Goal: Transaction & Acquisition: Purchase product/service

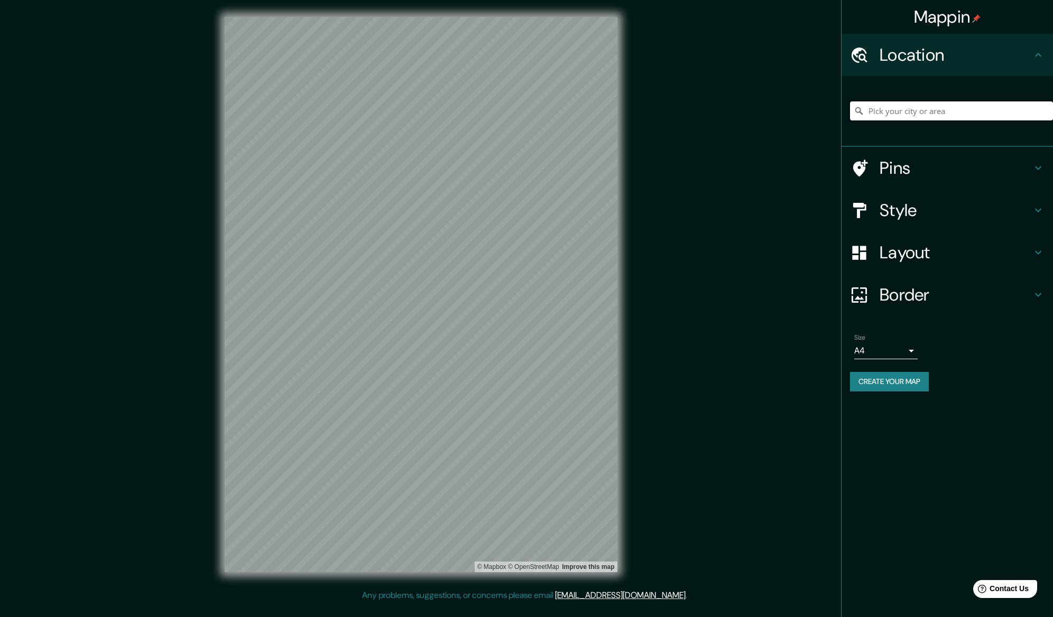
click at [901, 112] on input "Pick your city or area" at bounding box center [951, 110] width 203 height 19
click at [917, 114] on input "celaya" at bounding box center [951, 110] width 203 height 19
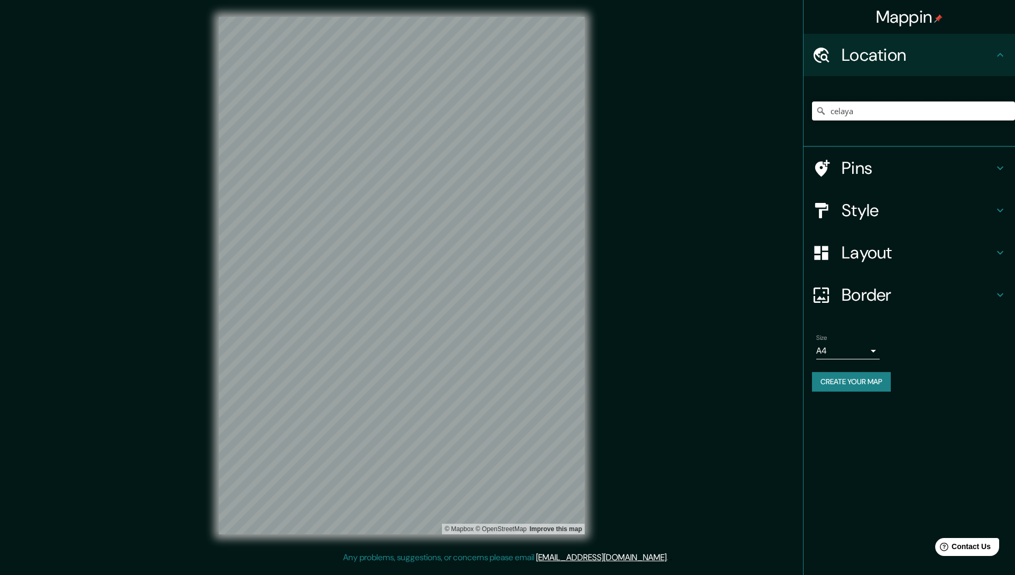
click at [860, 109] on input "celaya" at bounding box center [913, 110] width 203 height 19
click at [904, 106] on input "celaya guanajuato" at bounding box center [913, 110] width 203 height 19
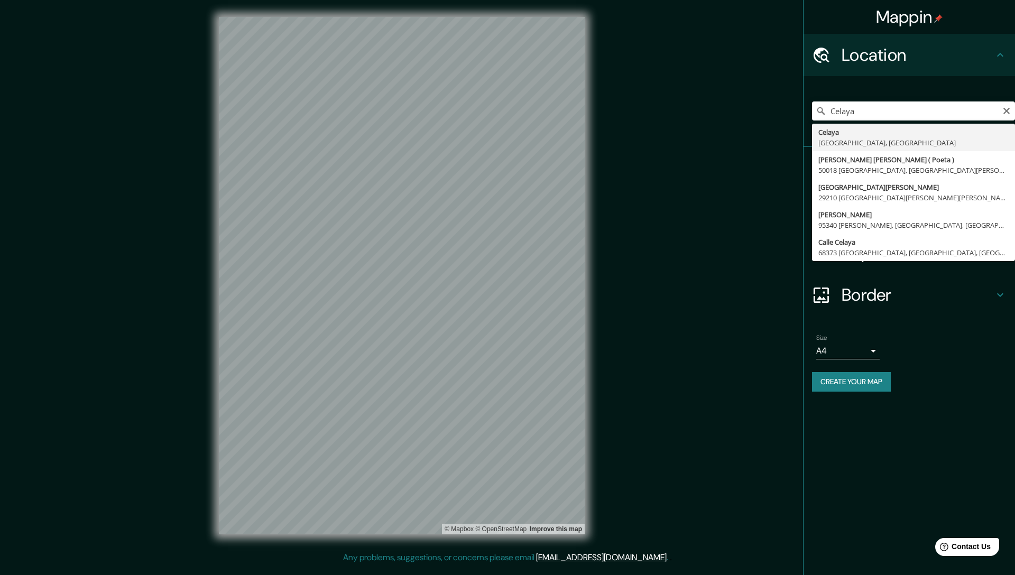
type input "Celaya, Guanajuato, México"
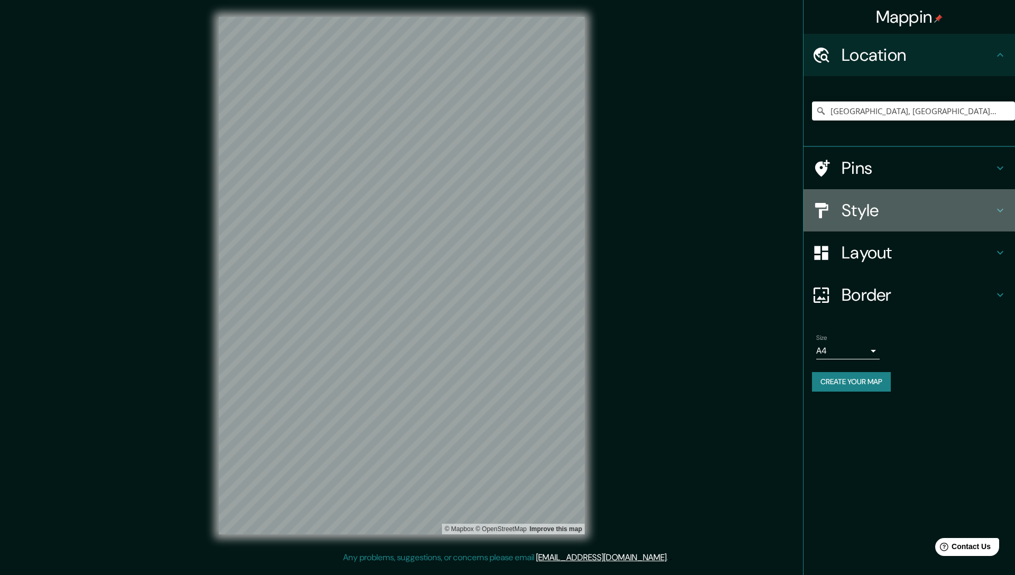
click at [920, 213] on h4 "Style" at bounding box center [918, 210] width 152 height 21
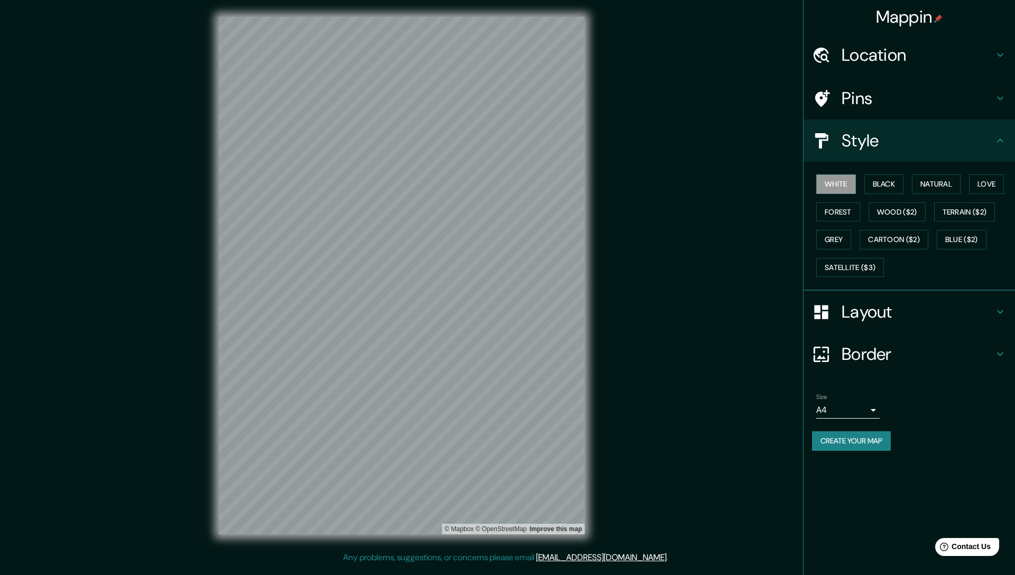
click at [870, 412] on body "Mappin Location Celaya, Guanajuato, México Pins Style White Black Natural Love …" at bounding box center [507, 287] width 1015 height 575
click at [947, 407] on div at bounding box center [507, 287] width 1015 height 575
click at [890, 311] on h4 "Layout" at bounding box center [918, 311] width 152 height 21
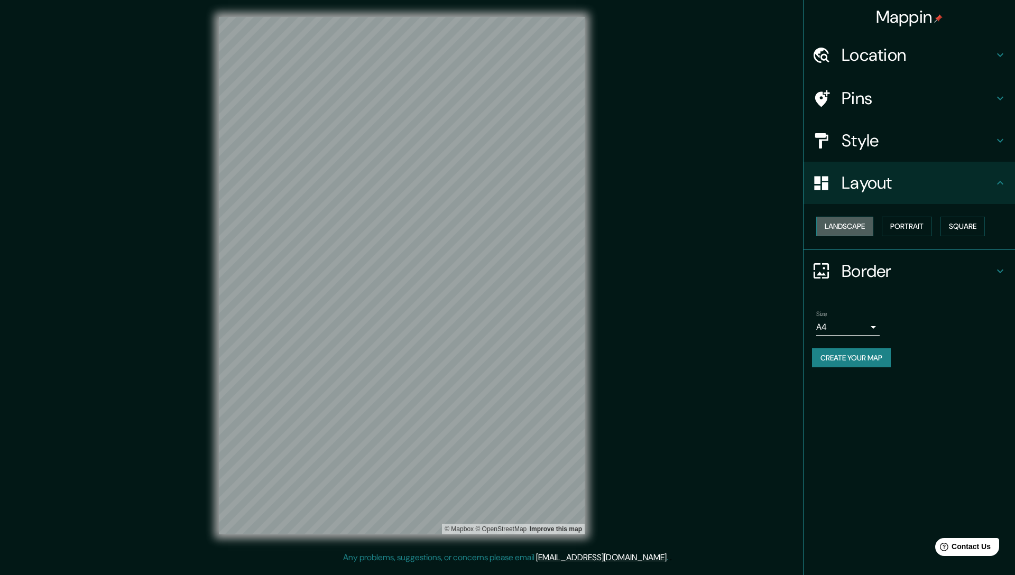
click at [855, 224] on button "Landscape" at bounding box center [844, 227] width 57 height 20
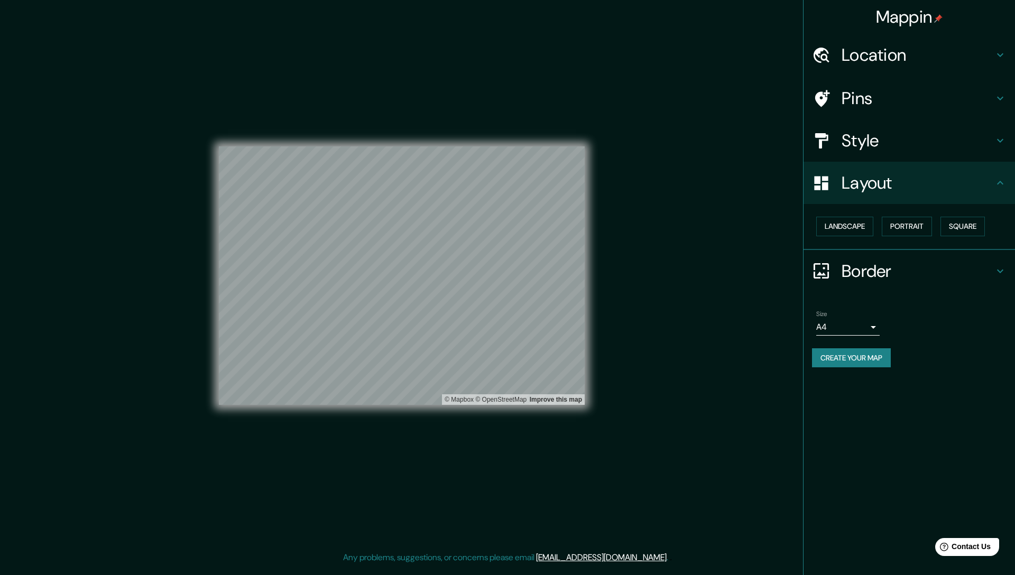
click at [873, 108] on h4 "Pins" at bounding box center [918, 98] width 152 height 21
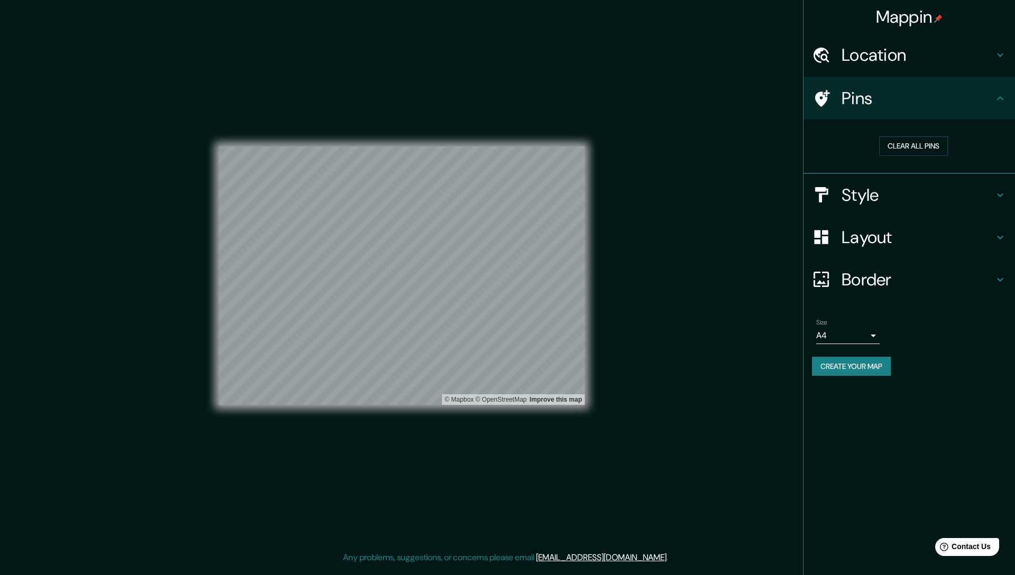
click at [869, 199] on h4 "Style" at bounding box center [918, 194] width 152 height 21
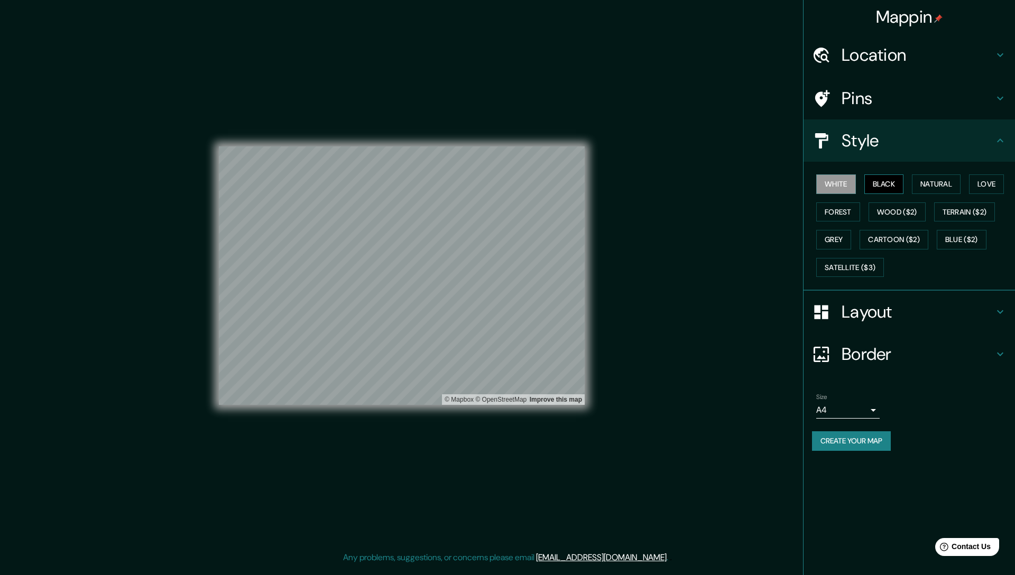
click at [890, 182] on button "Black" at bounding box center [884, 184] width 40 height 20
click at [939, 184] on button "Natural" at bounding box center [936, 184] width 49 height 20
click at [1000, 183] on button "Love" at bounding box center [986, 184] width 35 height 20
click at [824, 215] on button "Forest" at bounding box center [838, 212] width 44 height 20
click at [905, 213] on button "Wood ($2)" at bounding box center [897, 212] width 57 height 20
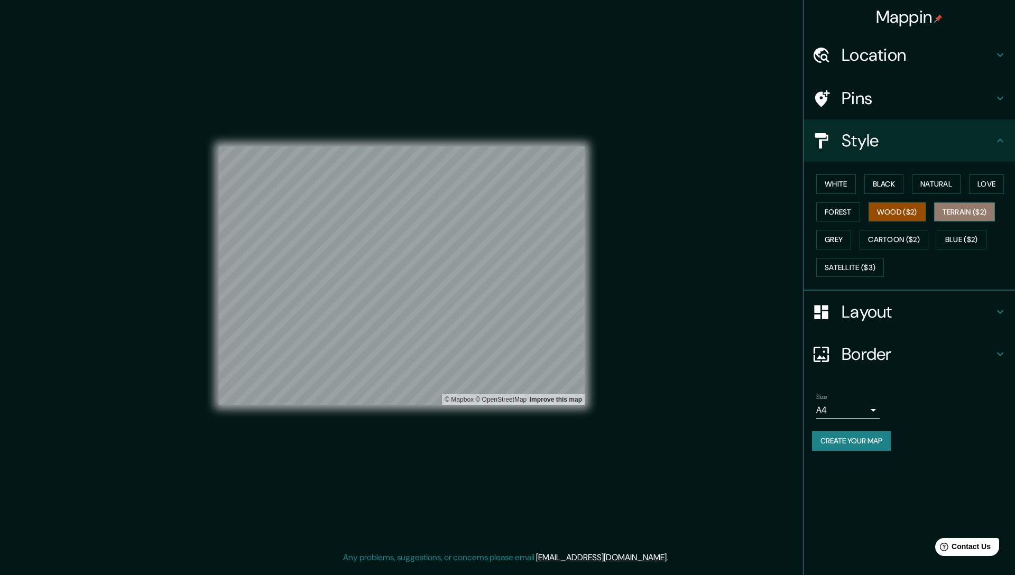
click at [963, 210] on button "Terrain ($2)" at bounding box center [964, 212] width 61 height 20
click at [833, 181] on button "White" at bounding box center [836, 184] width 40 height 20
click at [825, 232] on button "Grey" at bounding box center [833, 240] width 35 height 20
click at [833, 185] on button "White" at bounding box center [836, 184] width 40 height 20
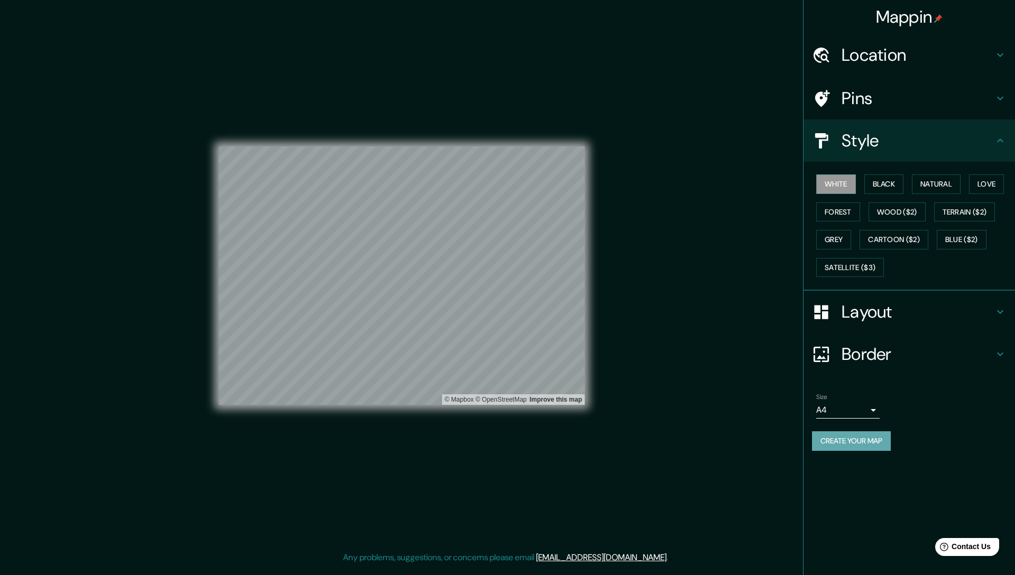
click at [869, 438] on button "Create your map" at bounding box center [851, 441] width 79 height 20
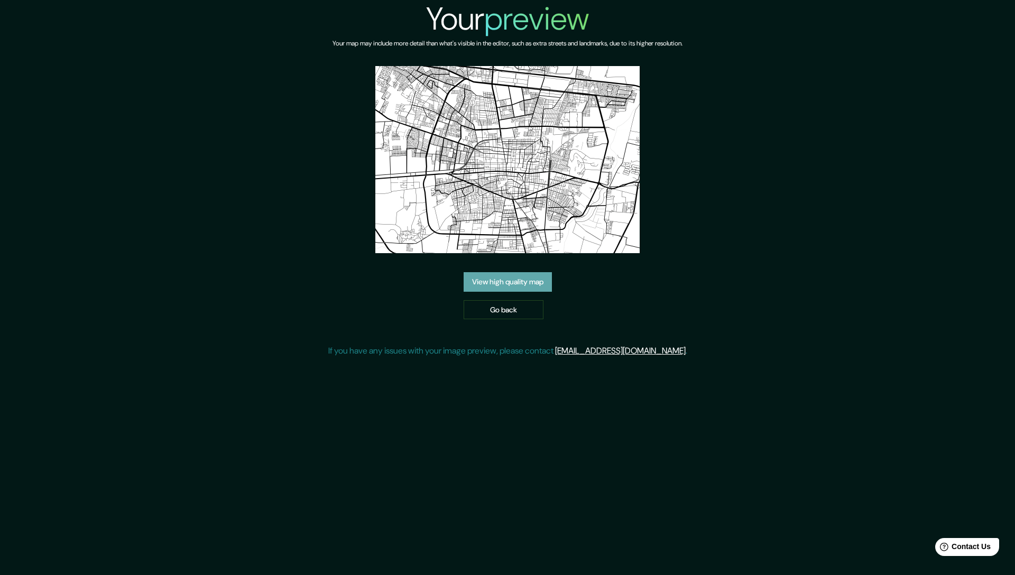
click at [515, 278] on link "View high quality map" at bounding box center [508, 282] width 88 height 20
